Goal: Information Seeking & Learning: Learn about a topic

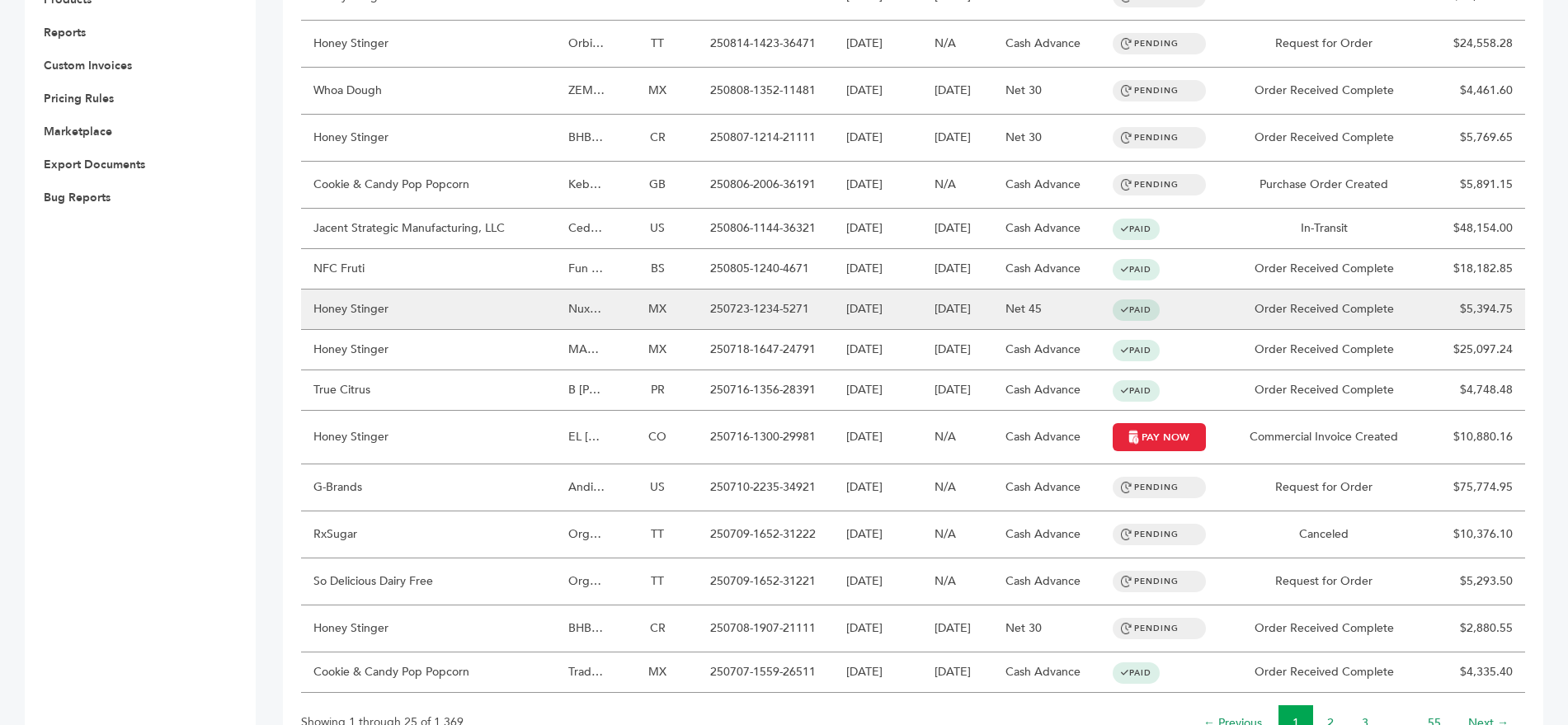
scroll to position [803, 0]
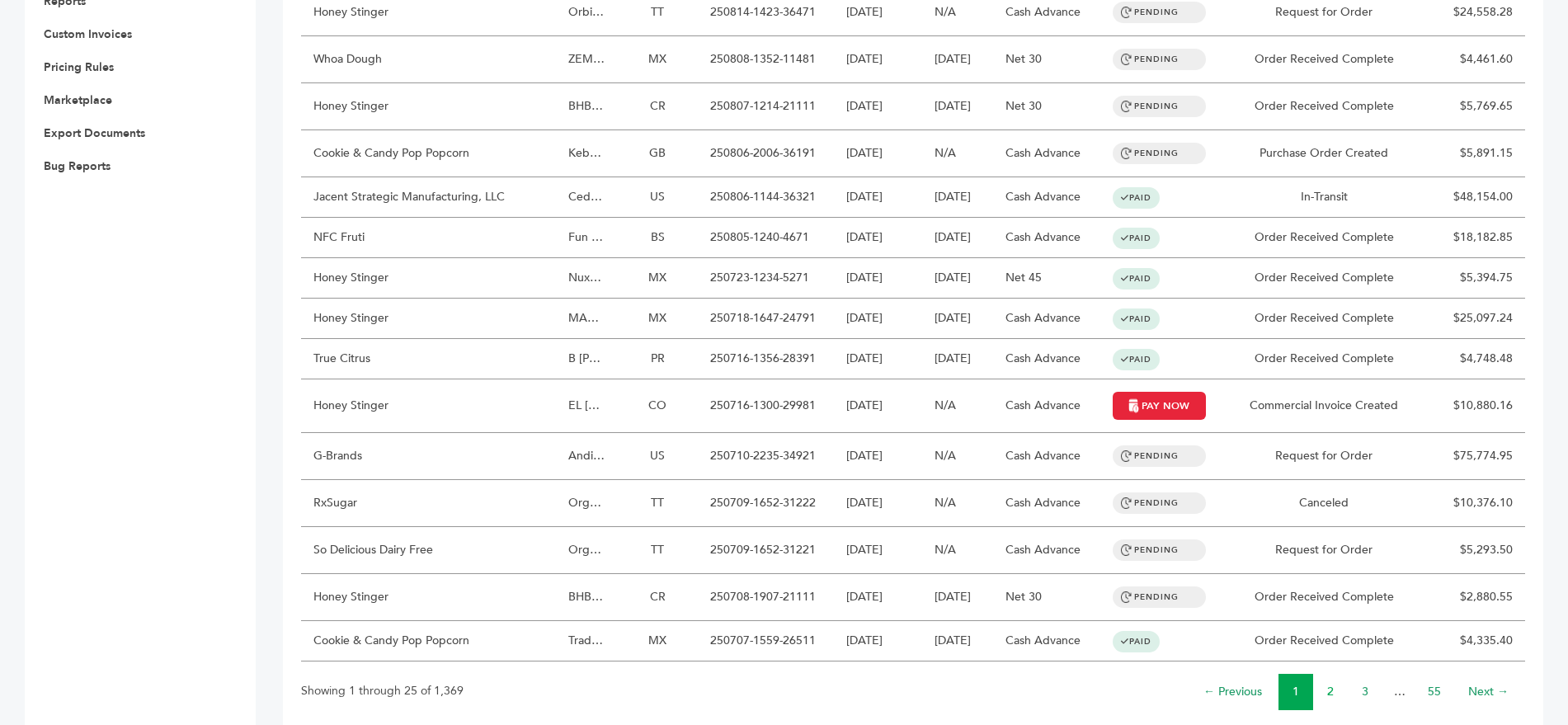
click at [1327, 684] on link "2" at bounding box center [1330, 692] width 7 height 16
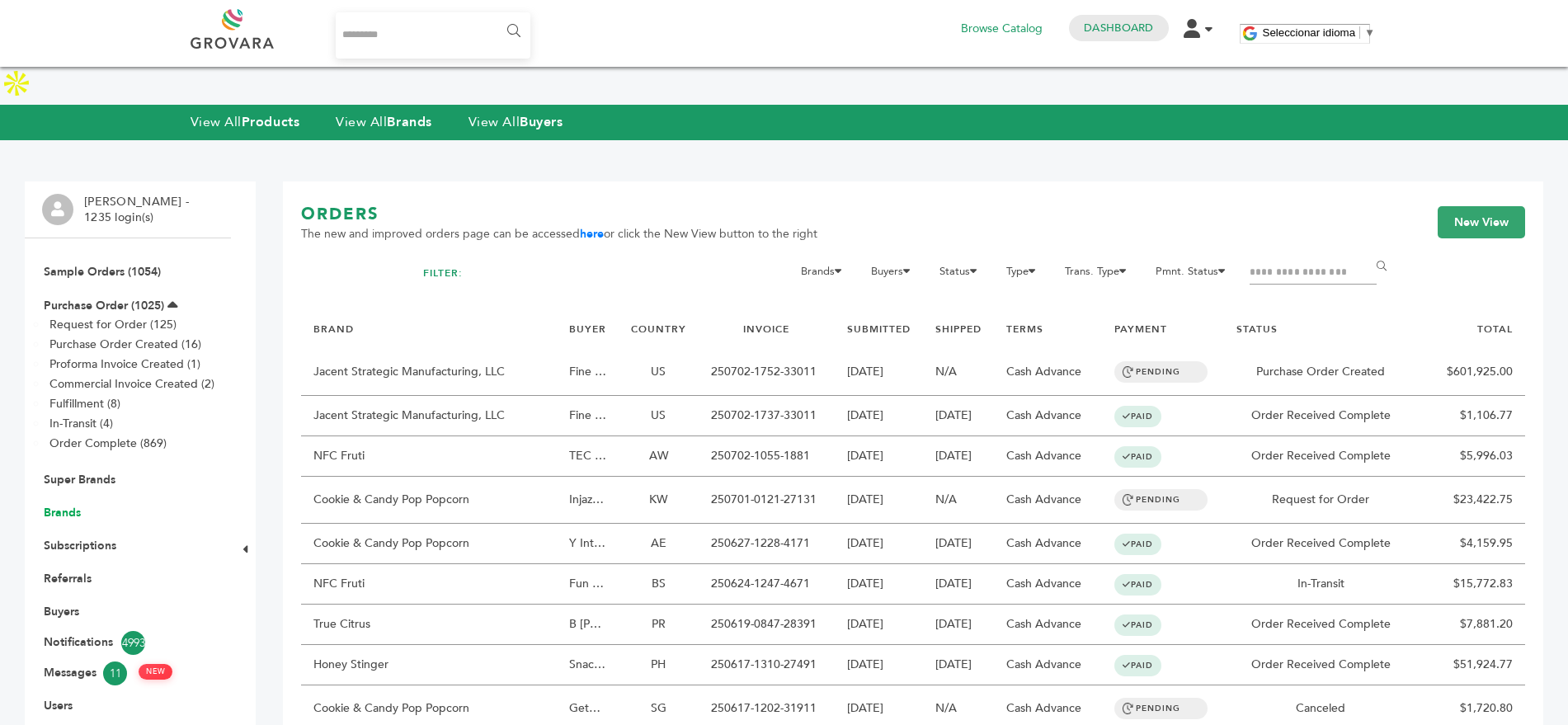
click at [81, 504] on link "Brands" at bounding box center [62, 512] width 37 height 16
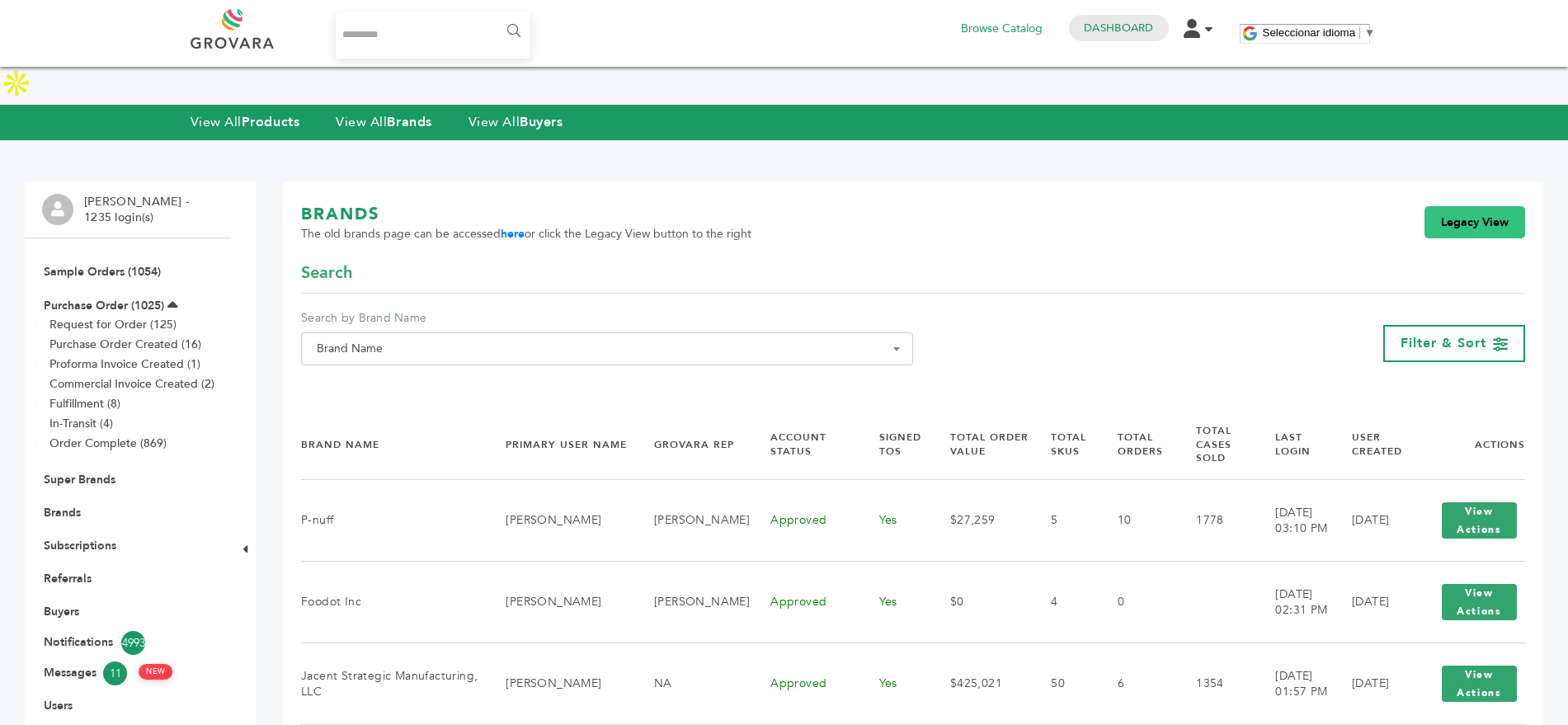
click at [1471, 206] on link "Legacy View" at bounding box center [1474, 222] width 100 height 33
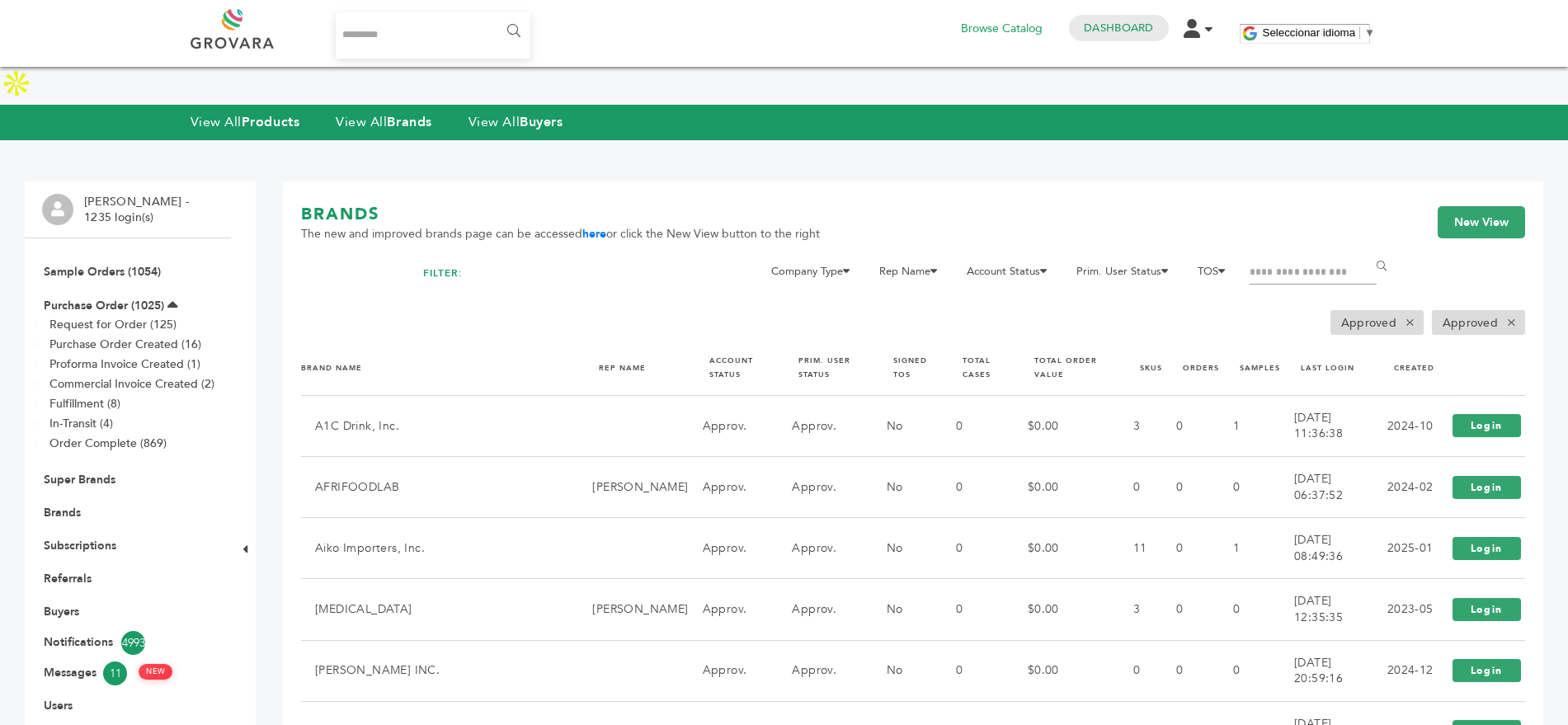
click at [1301, 261] on input "Filter by keywords" at bounding box center [1312, 272] width 127 height 23
click at [1144, 203] on div "BRANDS The new and improved brands page can be accessed here or click the New V…" at bounding box center [913, 232] width 1223 height 59
click at [1209, 203] on div "BRANDS The new and improved brands page can be accessed here or click the New V…" at bounding box center [913, 232] width 1223 height 59
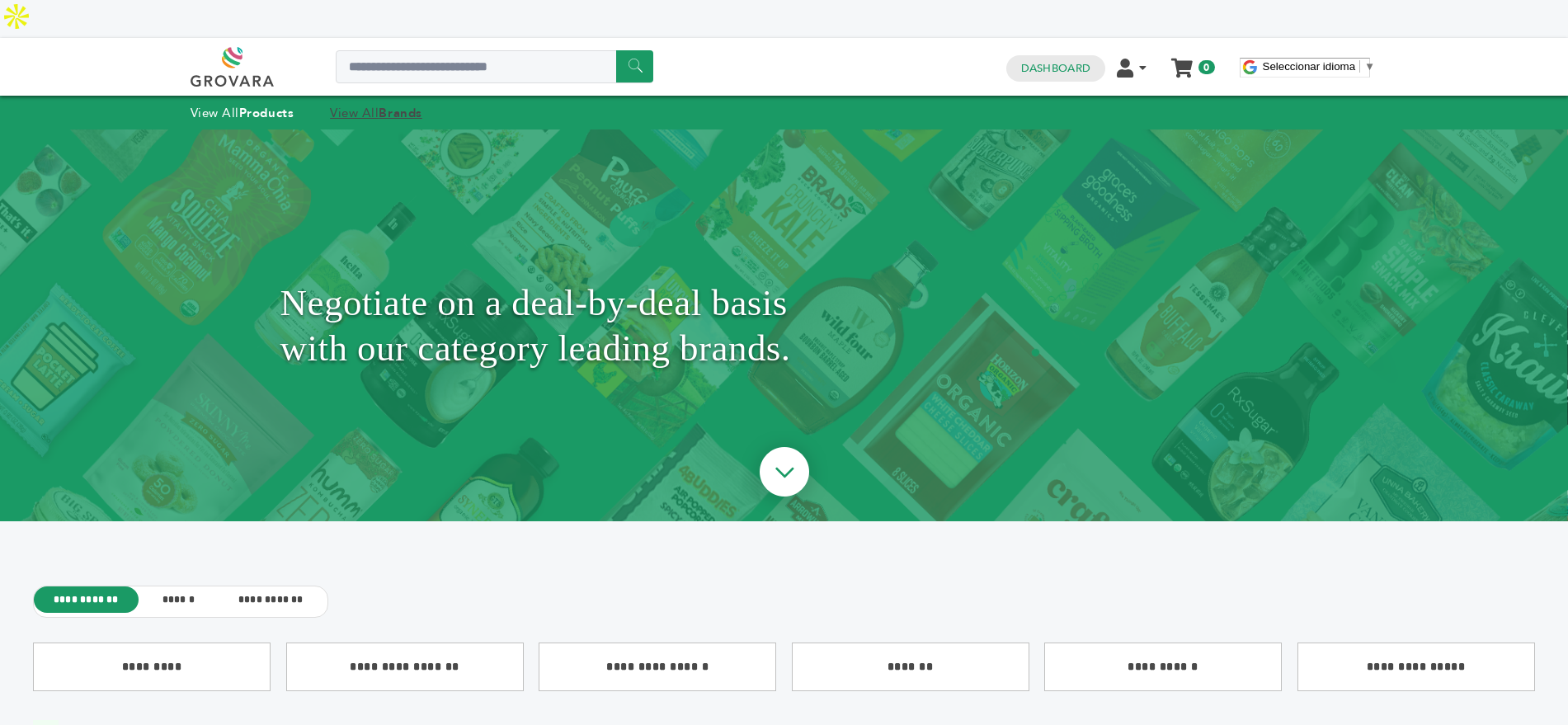
click at [386, 104] on strong "Brands" at bounding box center [400, 112] width 43 height 17
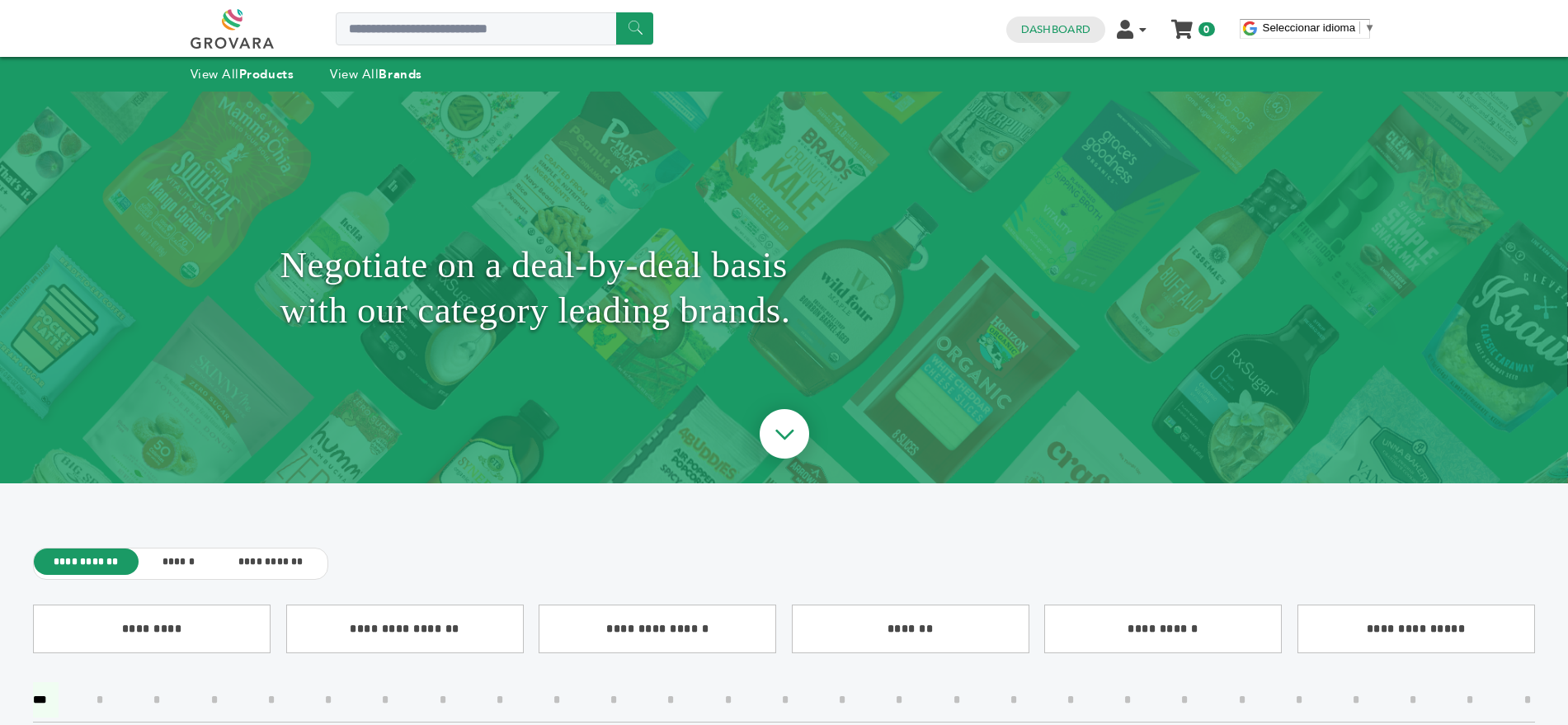
scroll to position [162, 0]
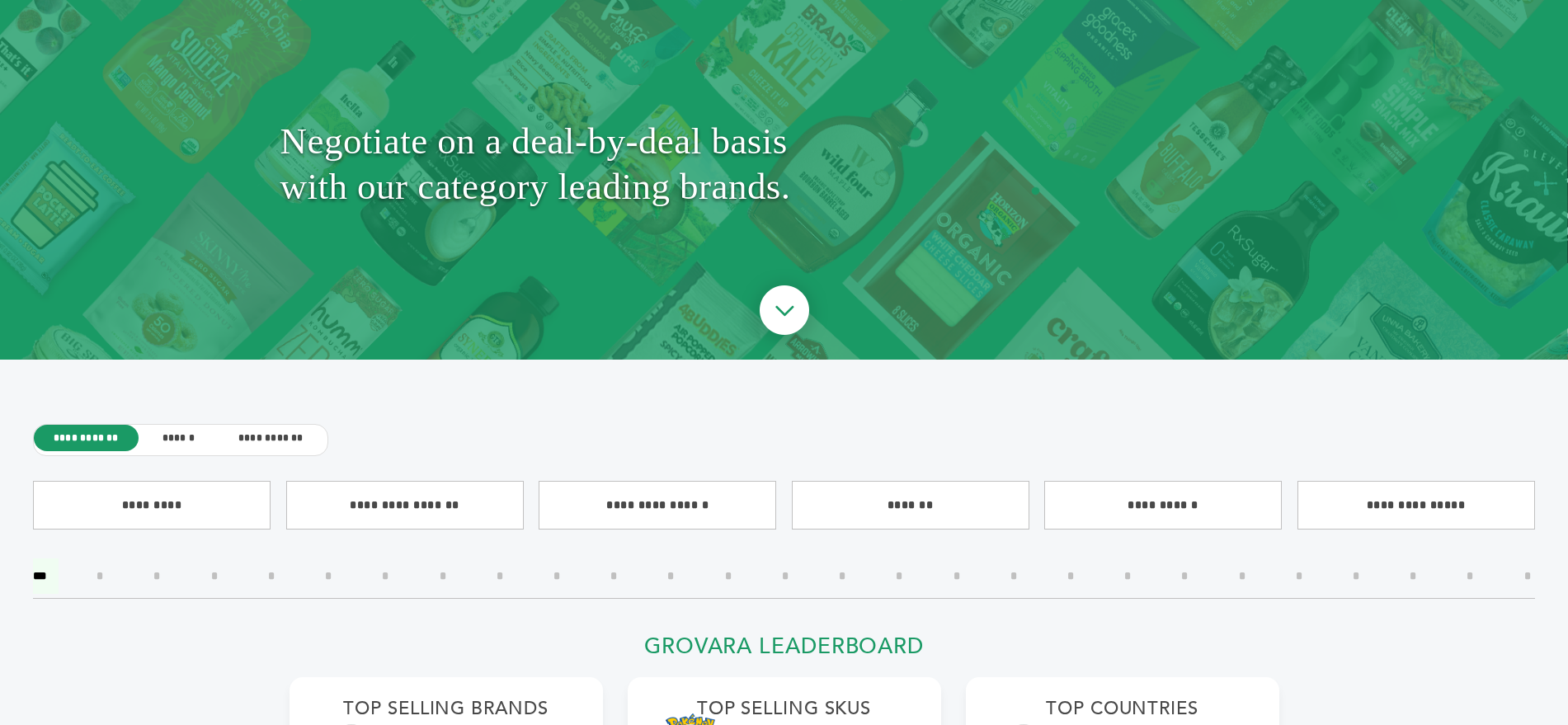
click at [843, 559] on input"] "*" at bounding box center [842, 576] width 32 height 35
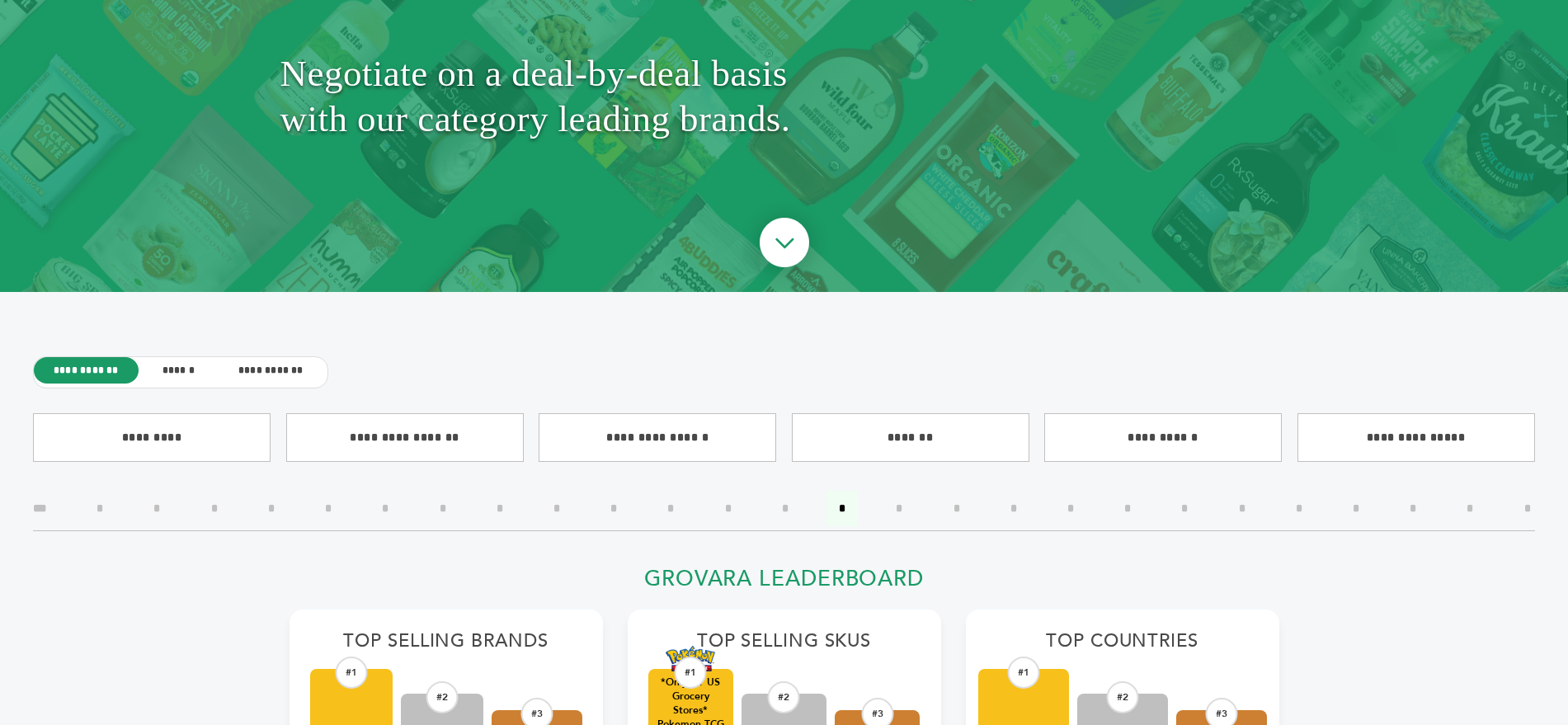
scroll to position [231, 0]
click at [1240, 490] on input"] "*" at bounding box center [1242, 507] width 32 height 35
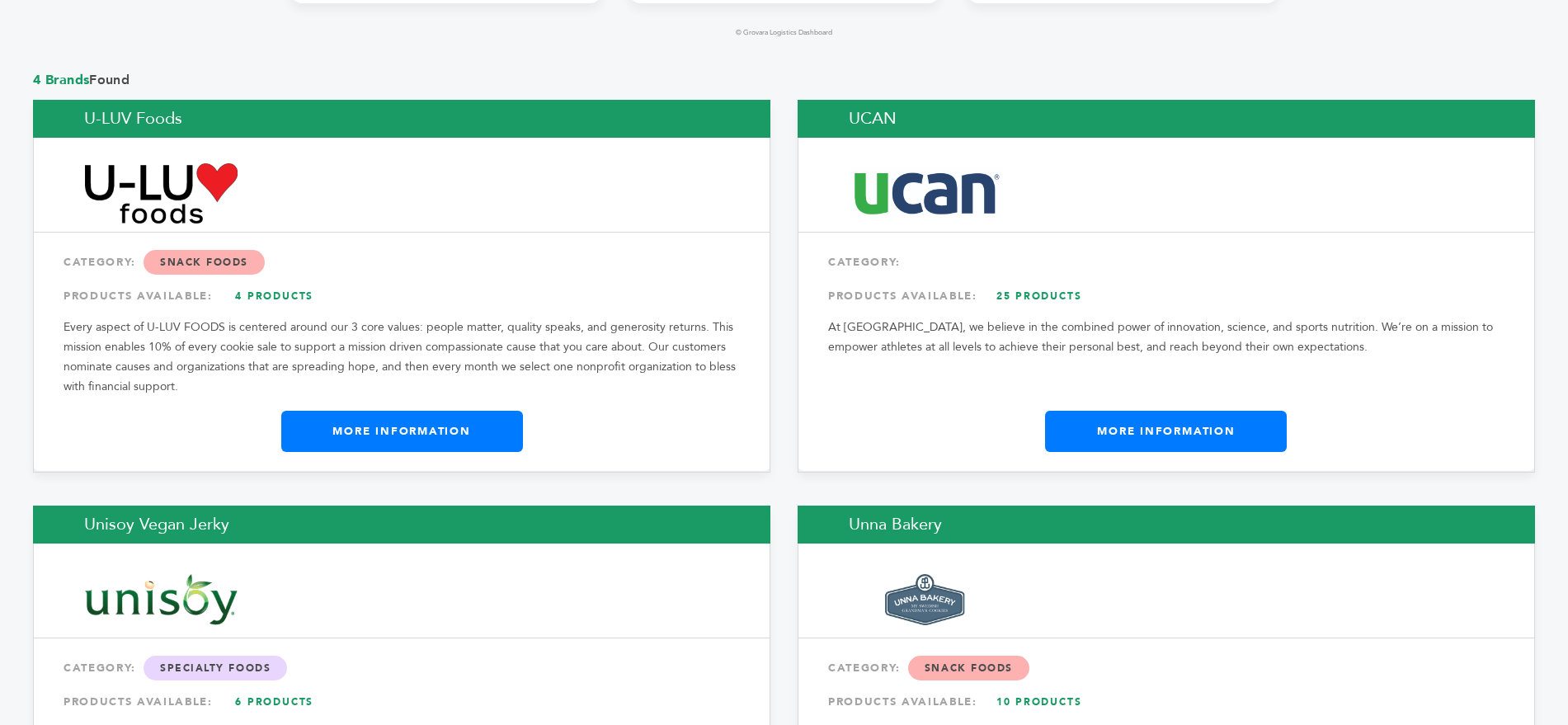
scroll to position [1403, 0]
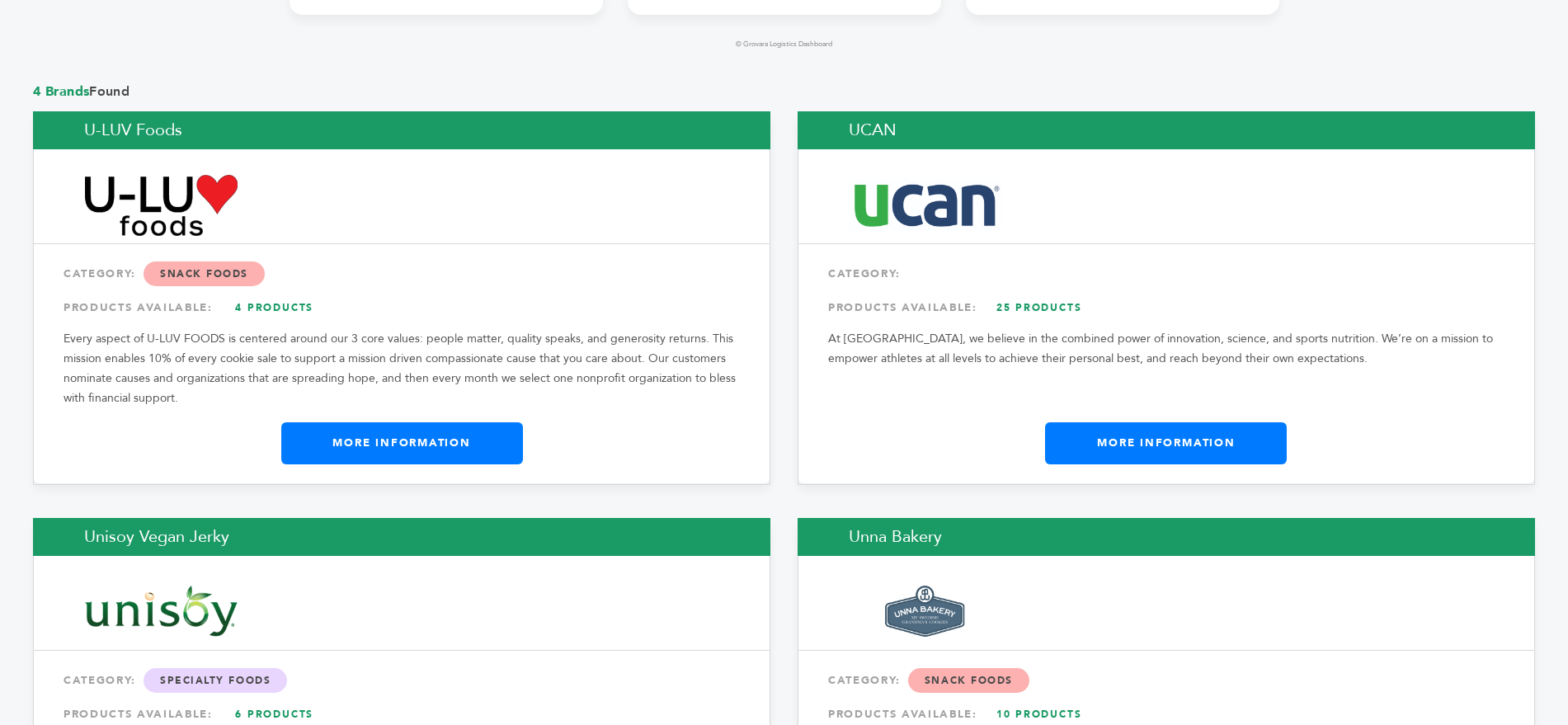
click at [1147, 423] on link "More Information" at bounding box center [1165, 443] width 241 height 41
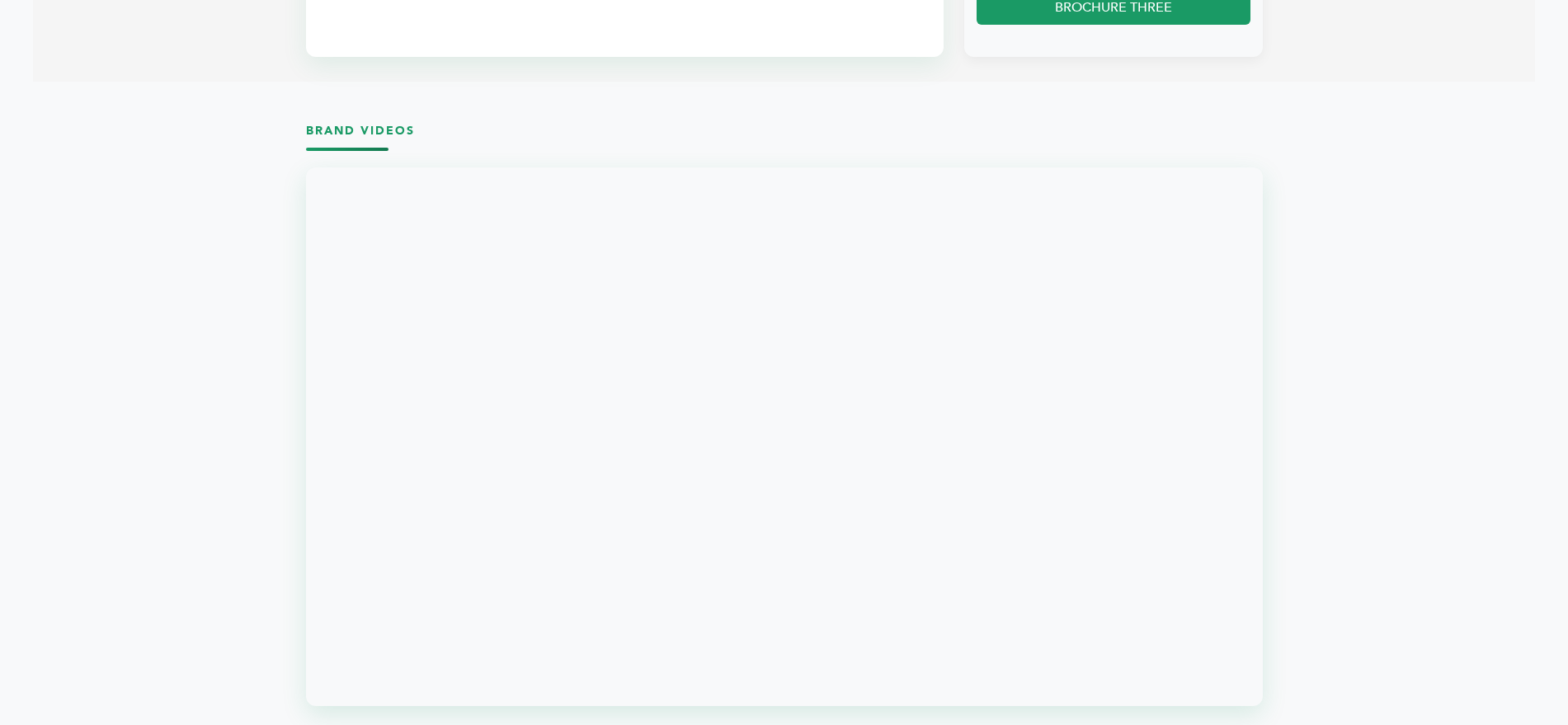
scroll to position [1760, 0]
